Goal: Task Accomplishment & Management: Use online tool/utility

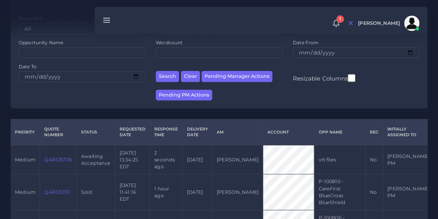
scroll to position [110, 0]
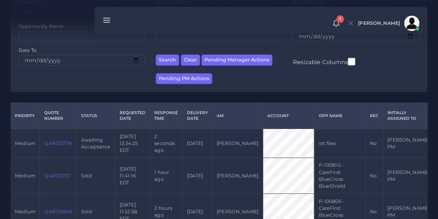
click at [58, 142] on link "QAR125778" at bounding box center [57, 143] width 27 height 6
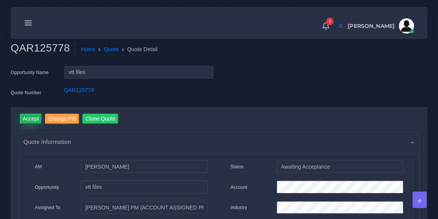
click at [28, 120] on input "Accept" at bounding box center [31, 119] width 22 height 10
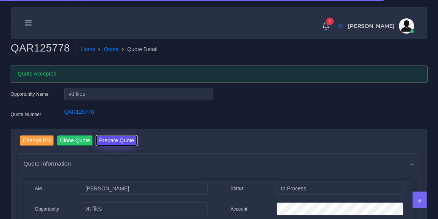
click at [113, 137] on button "Prepare Quote" at bounding box center [116, 140] width 41 height 10
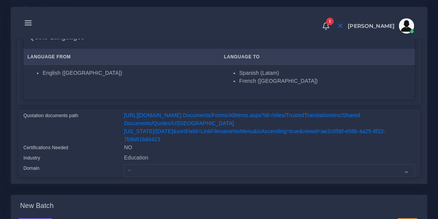
scroll to position [136, 0]
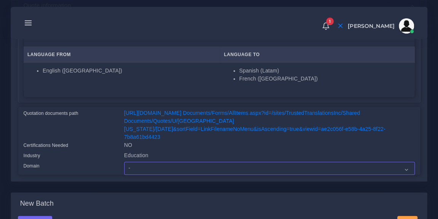
click at [151, 162] on select "- Advertising and Media Agriculture, Forestry and Fishing Architecture, Buildin…" at bounding box center [269, 168] width 291 height 13
select select "Education"
click at [124, 162] on select "- Advertising and Media Agriculture, Forestry and Fishing Architecture, Buildin…" at bounding box center [269, 168] width 291 height 13
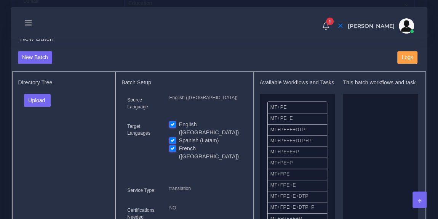
scroll to position [305, 0]
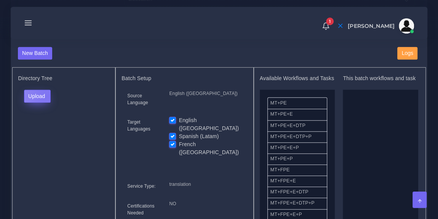
click at [45, 90] on button "Upload" at bounding box center [37, 96] width 27 height 13
click at [51, 120] on label "Files" at bounding box center [50, 125] width 53 height 10
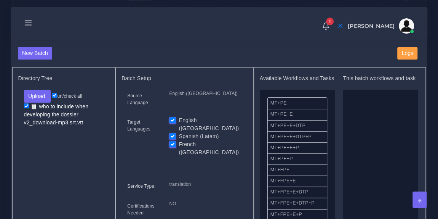
click at [179, 116] on label "English (US)" at bounding box center [210, 124] width 63 height 16
click at [171, 116] on input "English (US)" at bounding box center [172, 119] width 7 height 7
checkbox input "false"
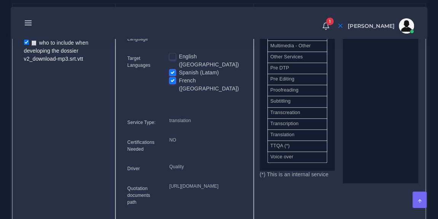
scroll to position [377, 0]
drag, startPoint x: 306, startPoint y: 125, endPoint x: 395, endPoint y: 90, distance: 96.1
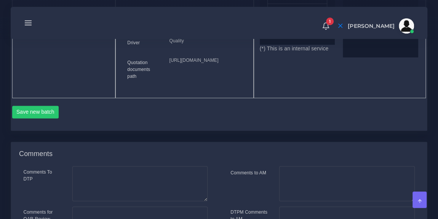
scroll to position [496, 0]
click at [49, 117] on button "Save new batch" at bounding box center [35, 110] width 47 height 13
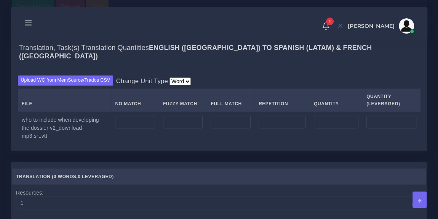
scroll to position [622, 0]
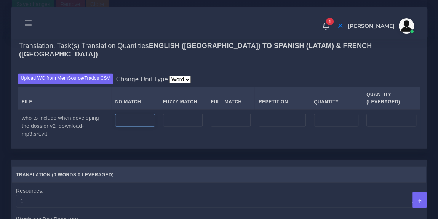
click at [129, 126] on input "number" at bounding box center [135, 120] width 40 height 13
type input "1190"
click at [218, 109] on div "Upload WC from MemSource/Trados CSV Change Unit Type Word File No Match Fuzzy M…" at bounding box center [219, 107] width 416 height 82
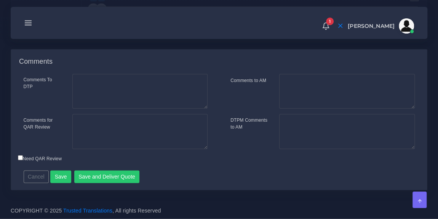
scroll to position [945, 0]
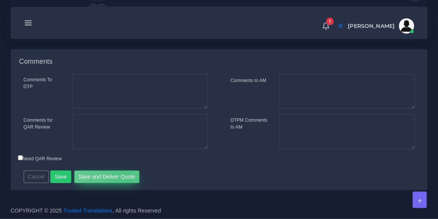
click at [122, 179] on button "Save and Deliver Quote" at bounding box center [107, 176] width 66 height 13
